Goal: Find contact information: Find contact information

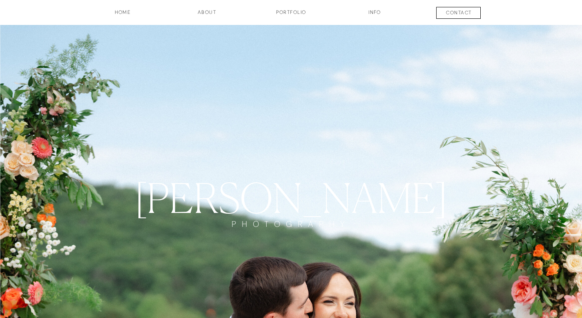
click at [454, 11] on h3 "contact" at bounding box center [459, 14] width 60 height 10
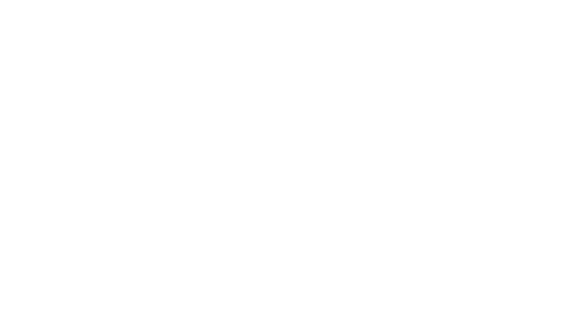
scroll to position [850, 0]
